Goal: Information Seeking & Learning: Learn about a topic

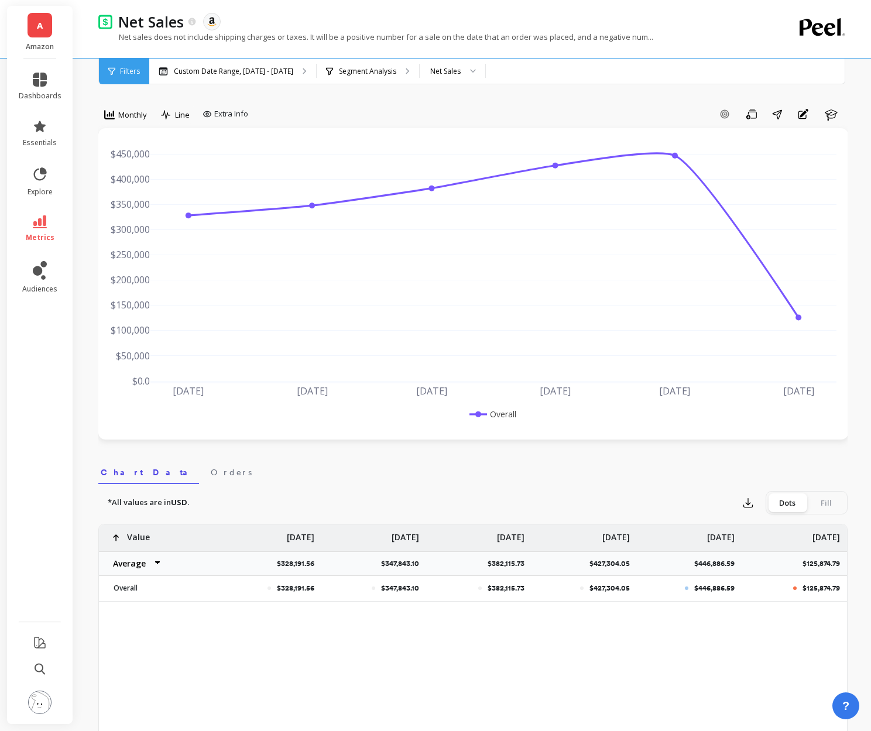
click at [138, 114] on span "Monthly" at bounding box center [132, 114] width 29 height 11
click at [228, 74] on p "Custom Date Range, [DATE] - [DATE]" at bounding box center [233, 71] width 119 height 9
click at [49, 236] on span "metrics" at bounding box center [40, 237] width 29 height 9
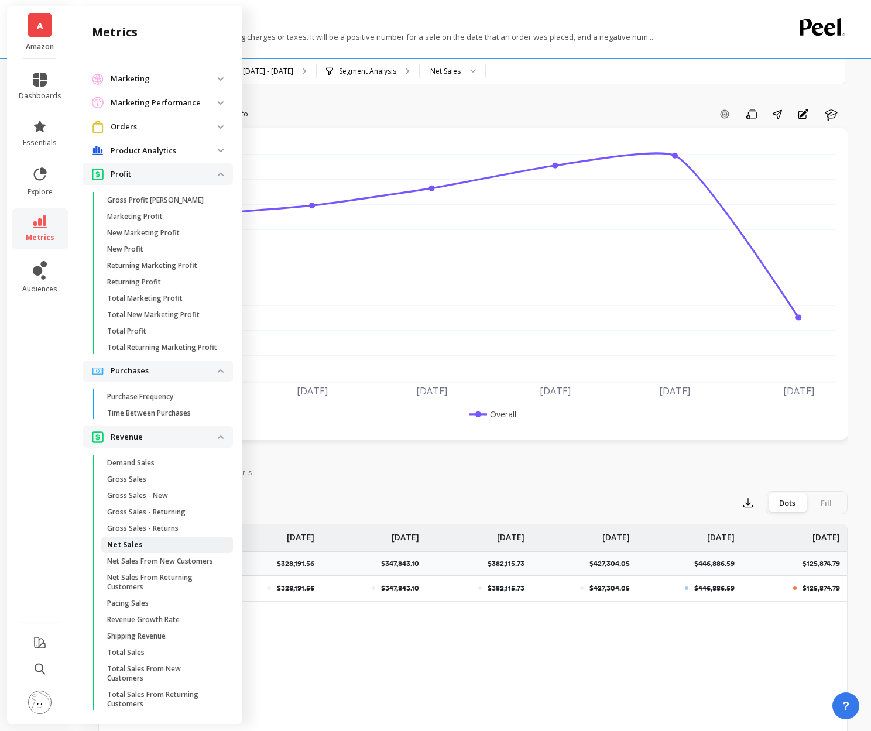
scroll to position [7, 0]
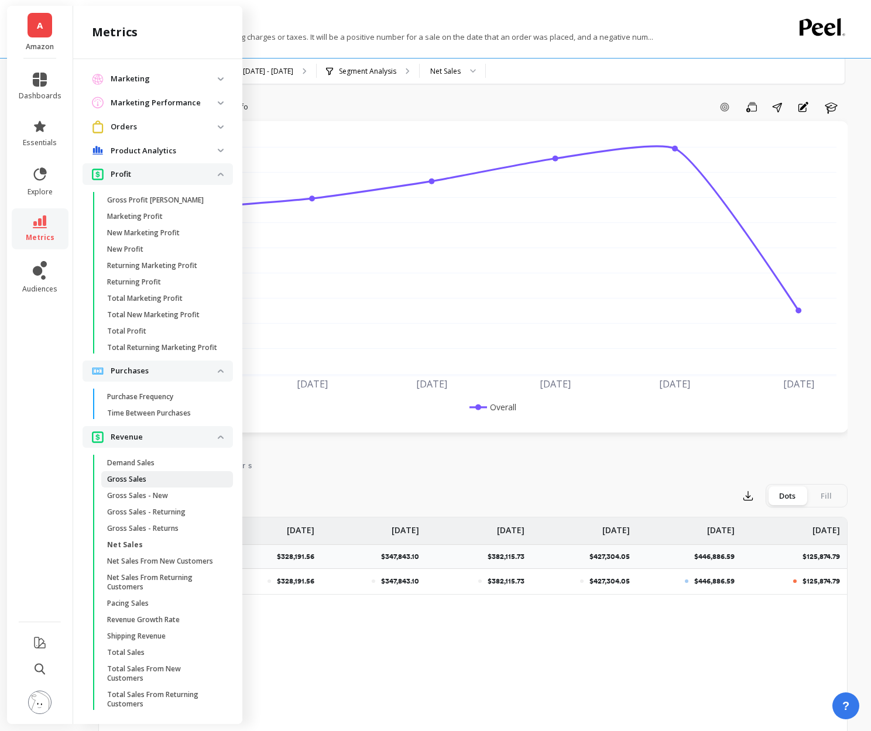
click at [140, 484] on link "Gross Sales" at bounding box center [167, 479] width 132 height 16
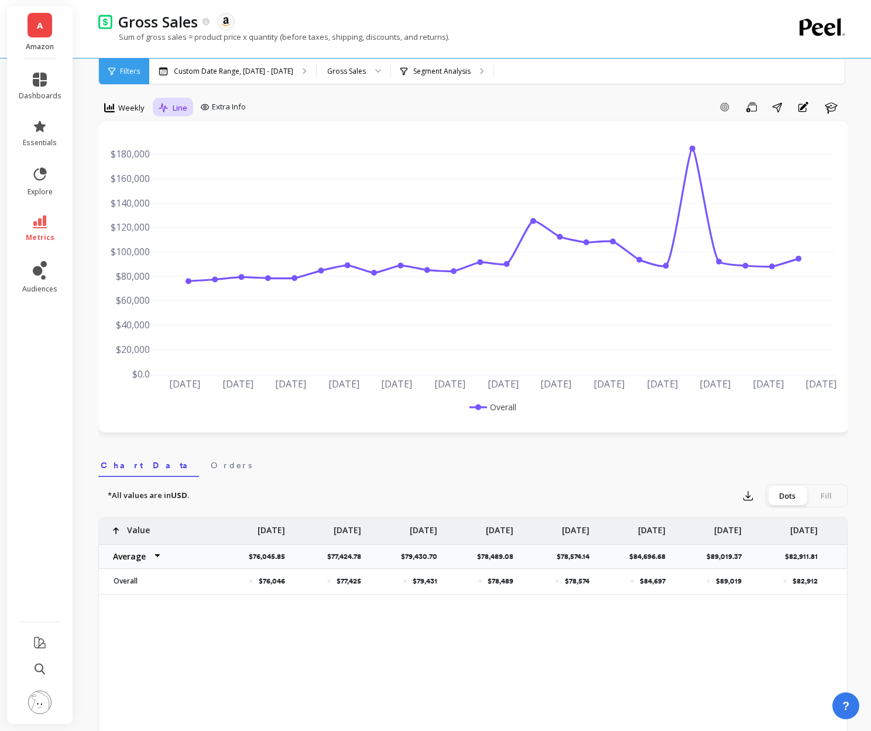
click at [153, 104] on div "Line" at bounding box center [173, 108] width 40 height 20
click at [129, 104] on span "Weekly" at bounding box center [131, 107] width 26 height 11
click at [268, 73] on p "Custom Date Range, [DATE] - [DATE]" at bounding box center [233, 71] width 119 height 9
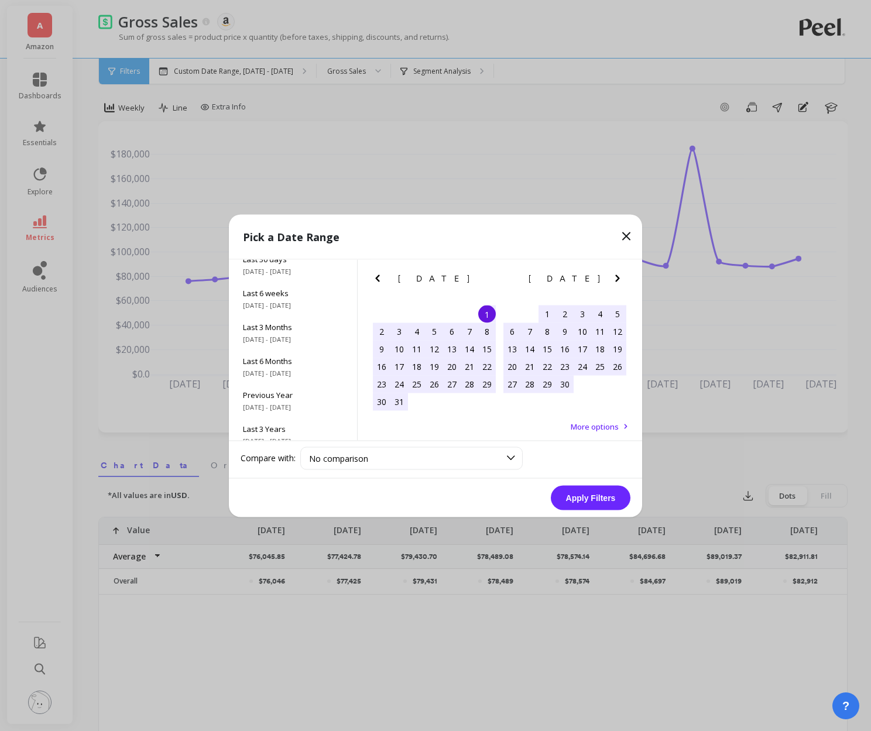
scroll to position [159, 0]
click at [292, 388] on span "Last 3 Years" at bounding box center [293, 383] width 100 height 11
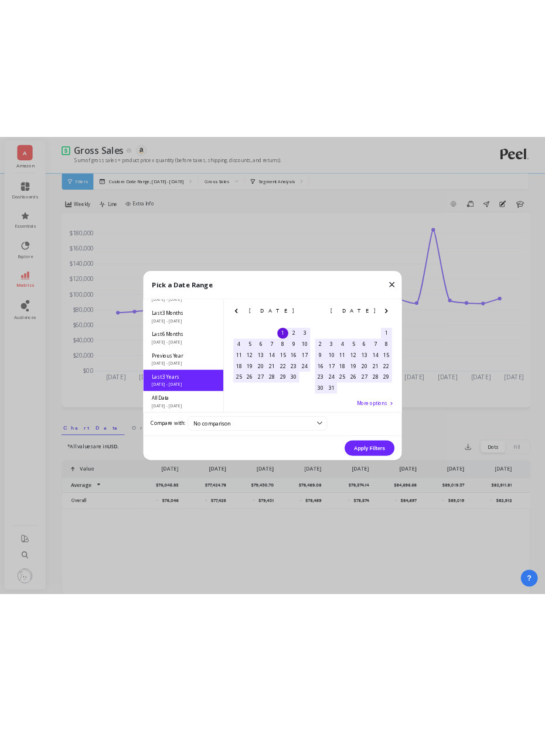
scroll to position [1, 0]
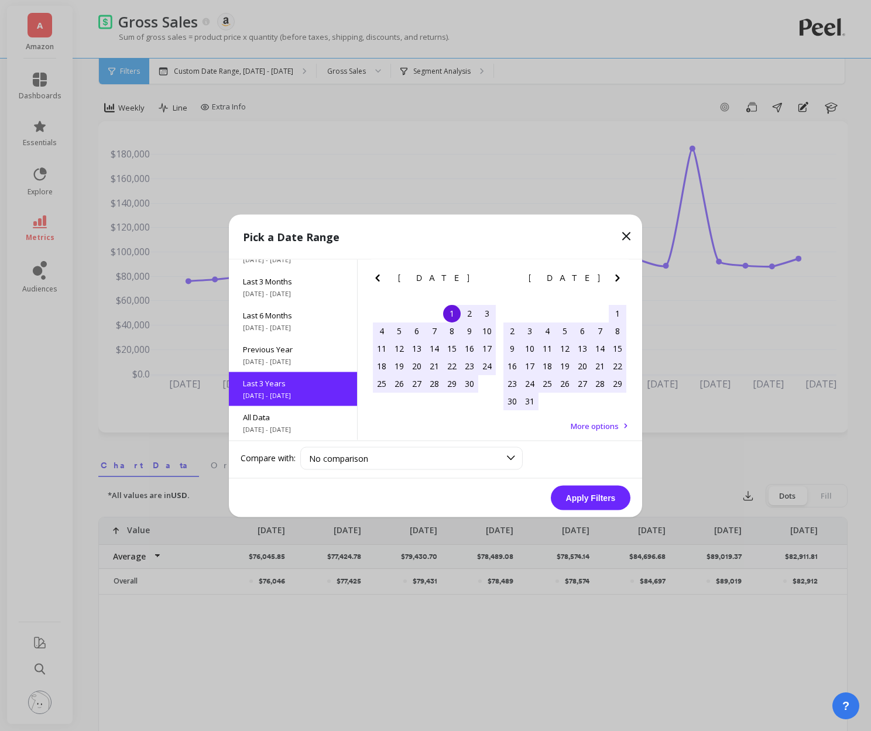
click at [573, 488] on button "Apply Filters" at bounding box center [591, 497] width 80 height 25
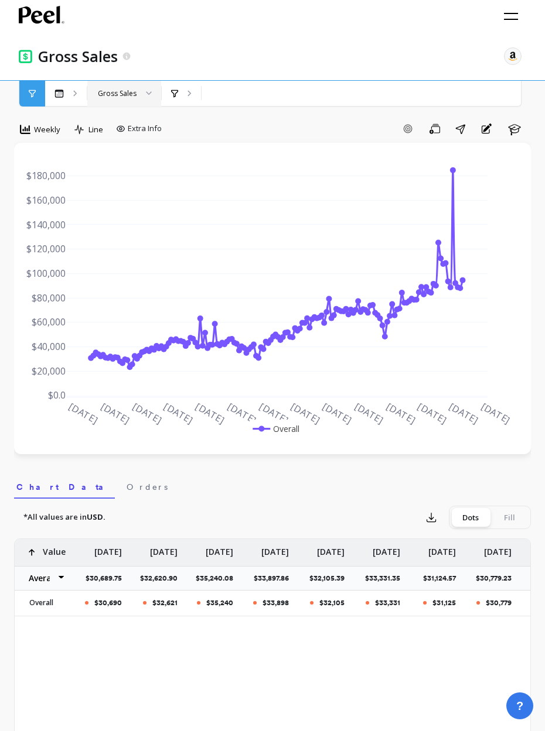
click at [141, 98] on div at bounding box center [145, 94] width 14 height 26
click at [181, 88] on div "Segment Analysis" at bounding box center [181, 94] width 39 height 26
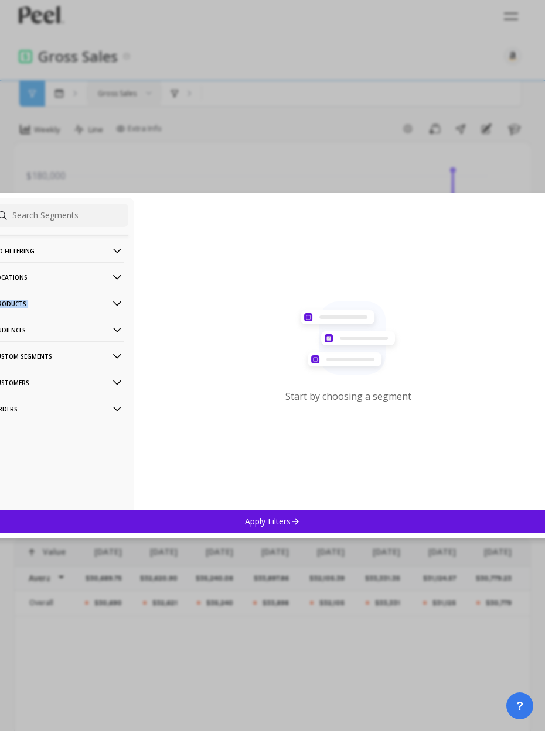
click at [116, 297] on p "Products" at bounding box center [59, 304] width 130 height 30
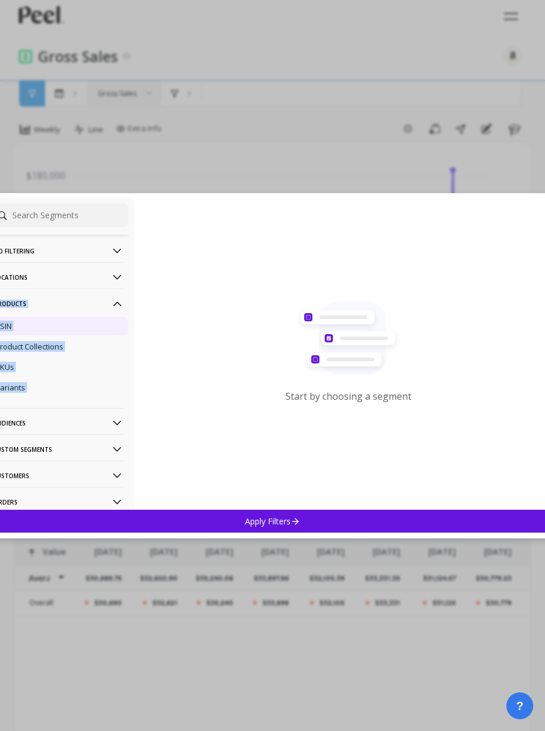
click at [84, 327] on div "ASIN" at bounding box center [58, 326] width 139 height 19
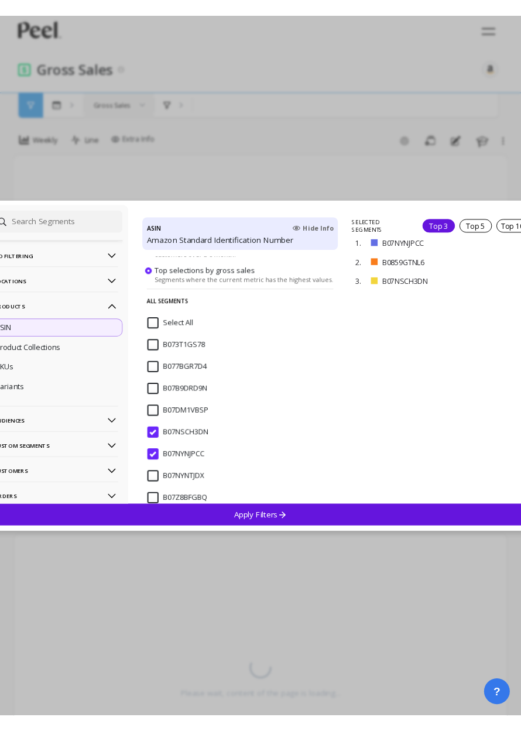
scroll to position [137, 0]
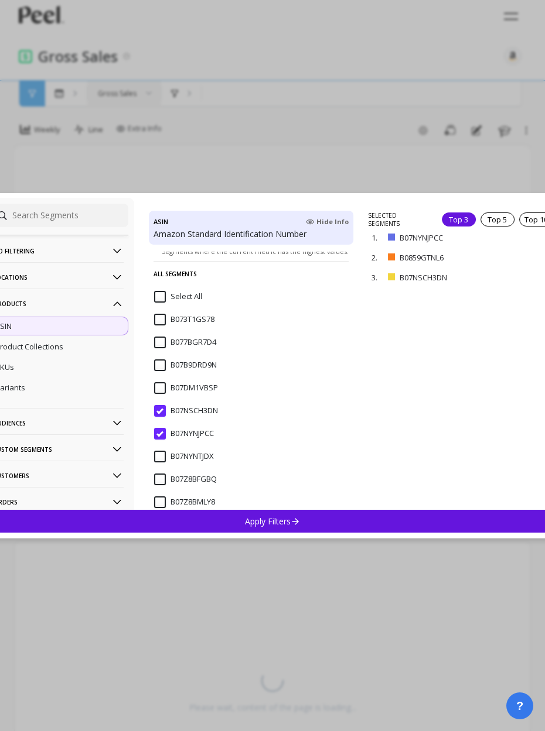
click at [269, 528] on div "Apply Filters" at bounding box center [272, 521] width 579 height 23
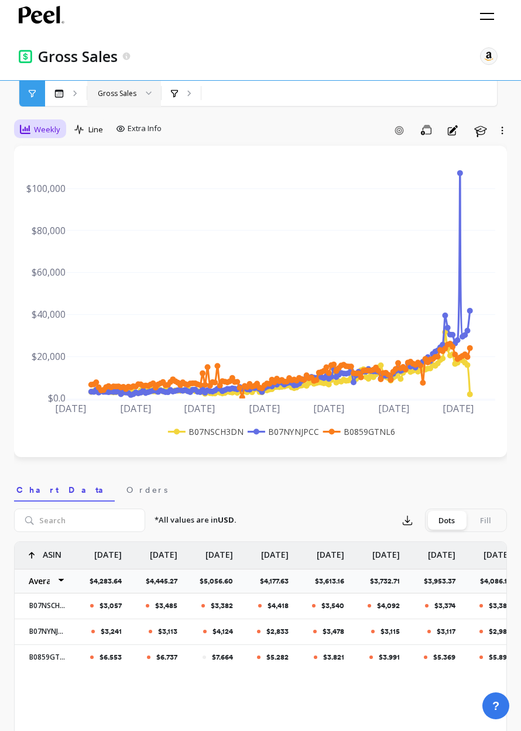
click at [55, 136] on div "Weekly" at bounding box center [39, 129] width 47 height 20
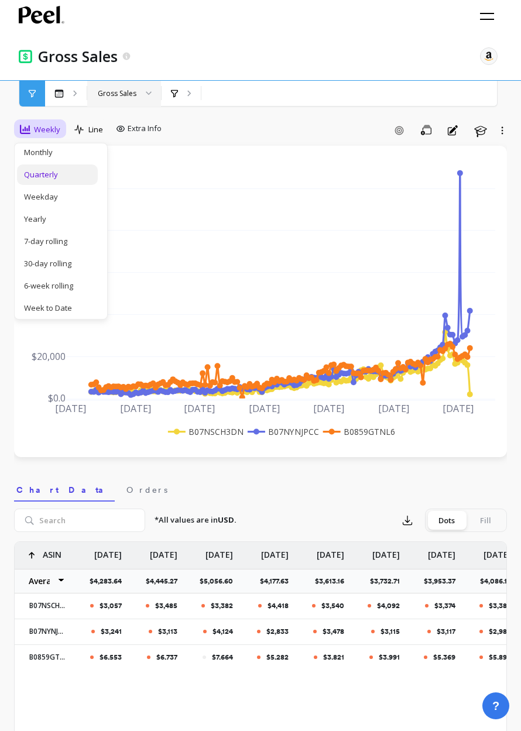
scroll to position [76, 0]
click at [53, 265] on div "30-day rolling" at bounding box center [57, 258] width 81 height 20
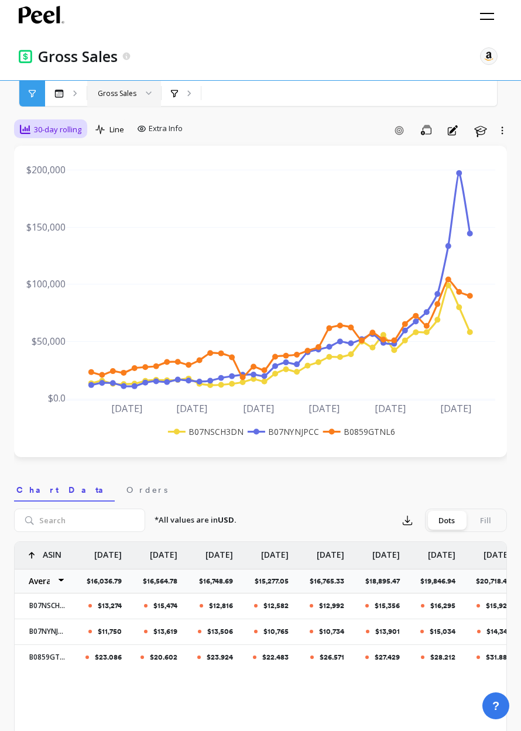
click at [70, 138] on div "30-day rolling" at bounding box center [50, 129] width 69 height 20
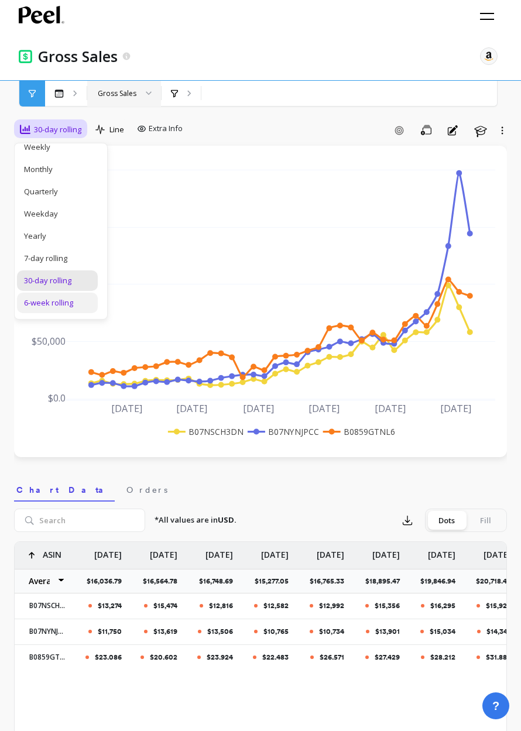
scroll to position [54, 0]
click at [59, 303] on div "6-week rolling" at bounding box center [57, 301] width 67 height 11
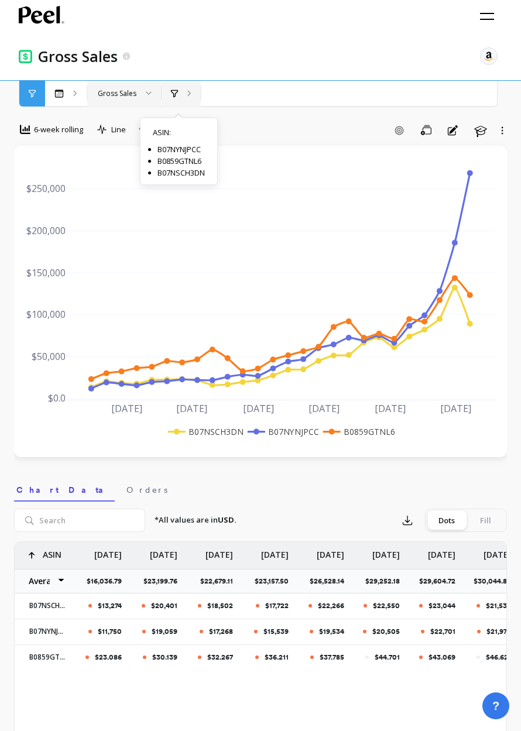
click at [183, 88] on div "ASIN : Top 3 by G... ASIN : B07NYNJPCC B0859GTNL6 B07NSCH3DN" at bounding box center [181, 94] width 39 height 26
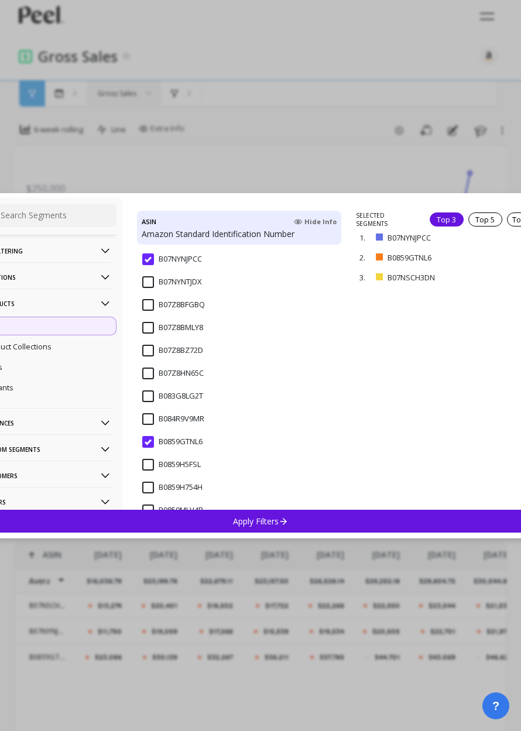
scroll to position [317, 0]
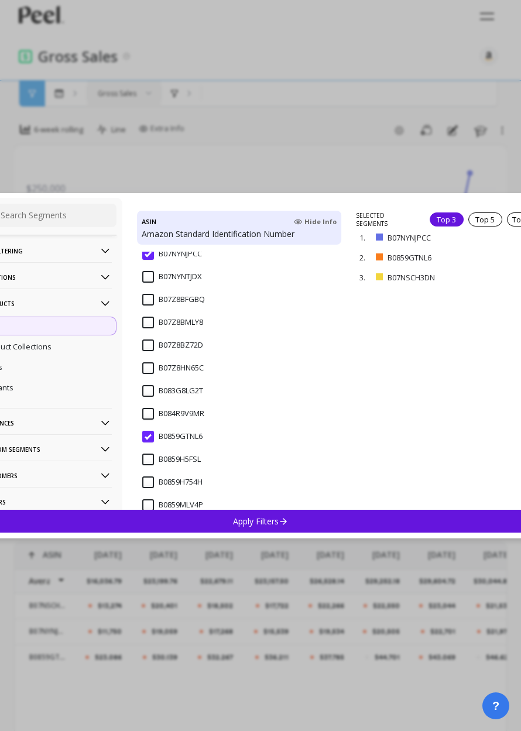
click at [150, 437] on input "B0859GTNL6" at bounding box center [172, 437] width 60 height 12
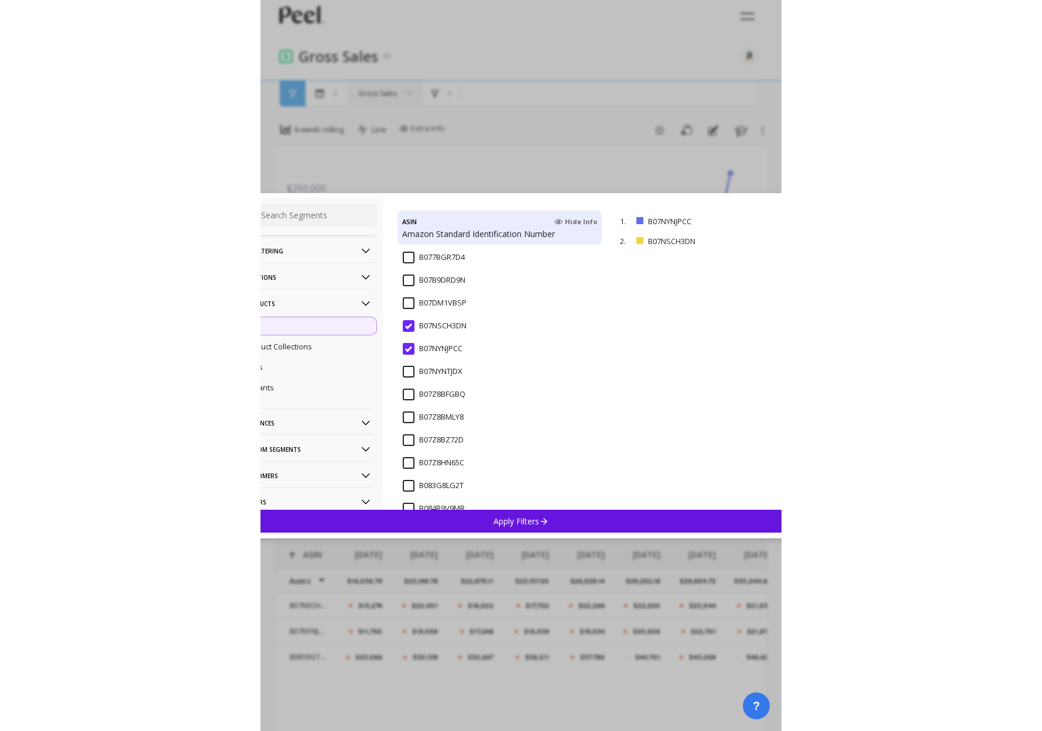
scroll to position [220, 0]
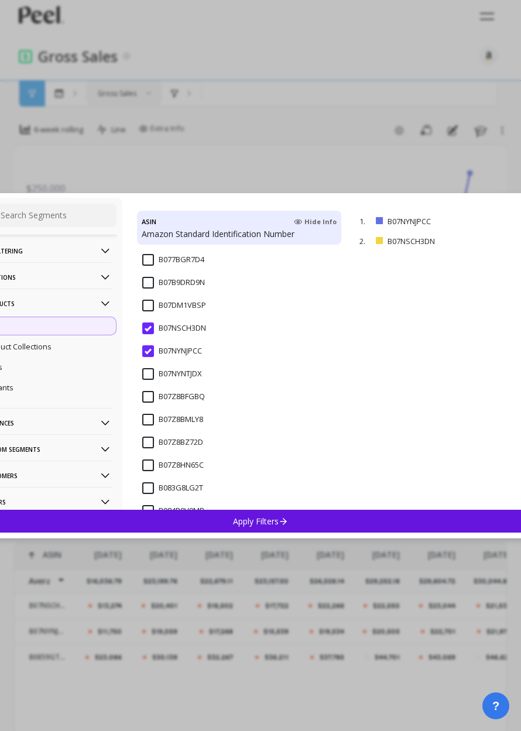
click at [151, 333] on input "B07NSCH3DN" at bounding box center [174, 329] width 64 height 12
click at [254, 515] on div "Apply Filters" at bounding box center [260, 521] width 579 height 23
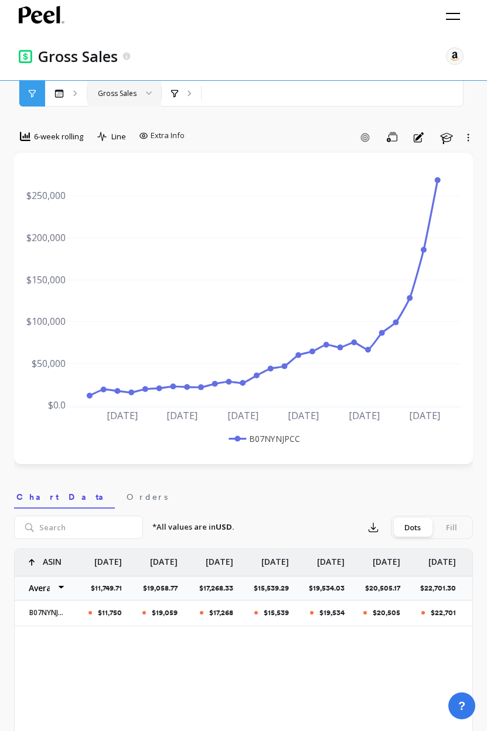
drag, startPoint x: 890, startPoint y: 33, endPoint x: 345, endPoint y: 293, distance: 603.4
click at [0, 0] on div "Gross Sales The data you are viewing comes from: Amazon Seller Central Sum of g…" at bounding box center [243, 53] width 487 height 107
